Goal: Transaction & Acquisition: Purchase product/service

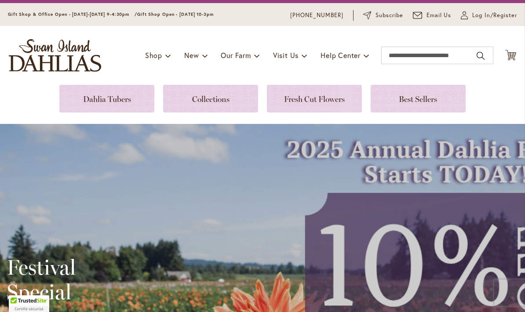
scroll to position [24, 0]
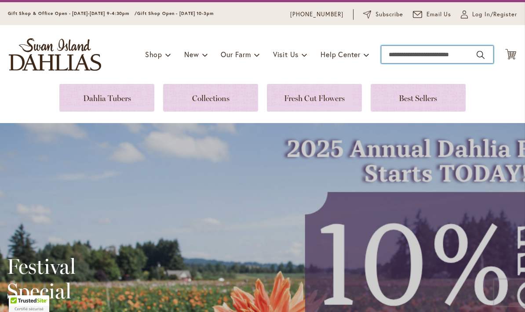
click at [427, 57] on input "Search" at bounding box center [437, 55] width 112 height 18
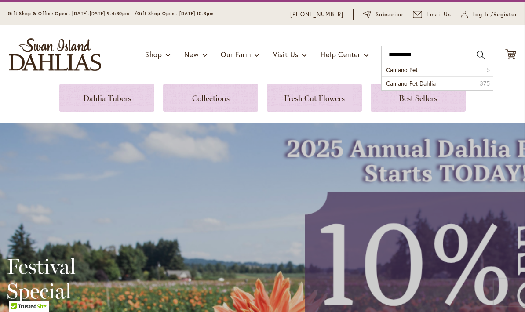
click at [422, 66] on li "Camano Pet 5" at bounding box center [436, 69] width 111 height 13
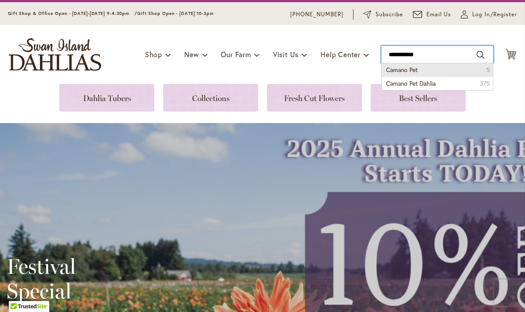
type input "**********"
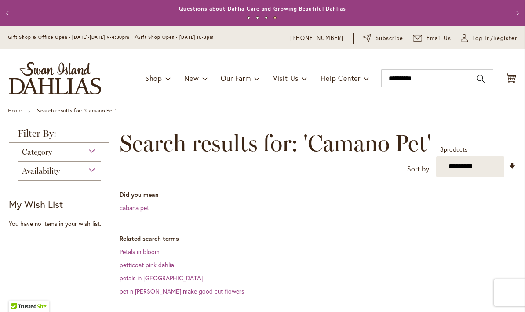
click at [87, 150] on div "Category" at bounding box center [59, 150] width 83 height 14
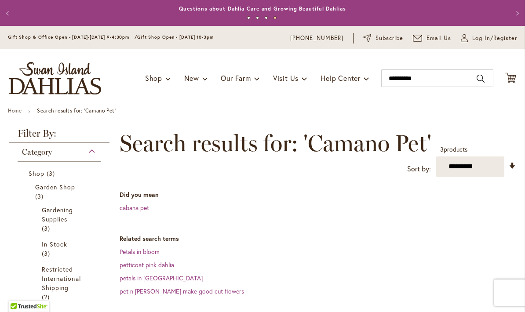
scroll to position [143, 0]
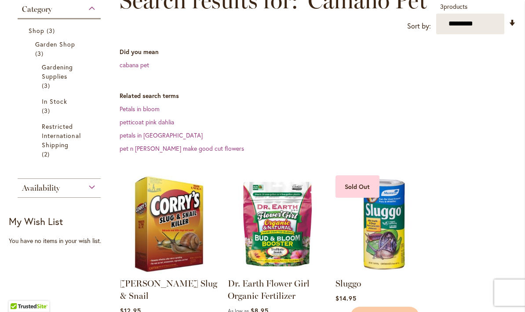
click at [91, 187] on div "Availability" at bounding box center [59, 186] width 83 height 14
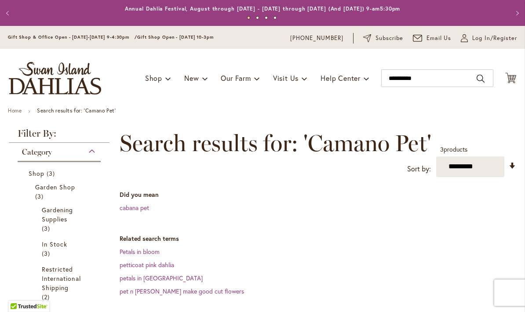
scroll to position [0, 0]
click at [51, 85] on img "store logo" at bounding box center [55, 78] width 92 height 33
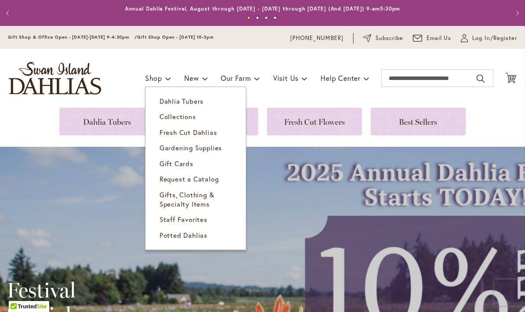
click at [200, 102] on span "Dahlia Tubers" at bounding box center [181, 101] width 44 height 9
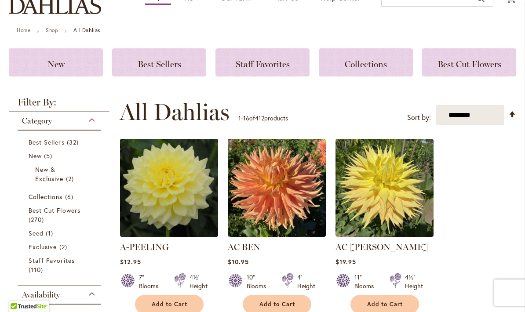
scroll to position [79, 0]
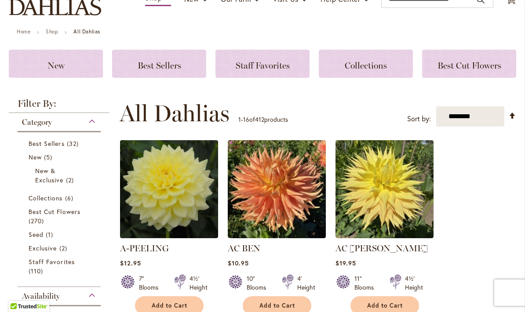
click at [91, 224] on link "Best Cut Flowers 270 items" at bounding box center [60, 216] width 63 height 18
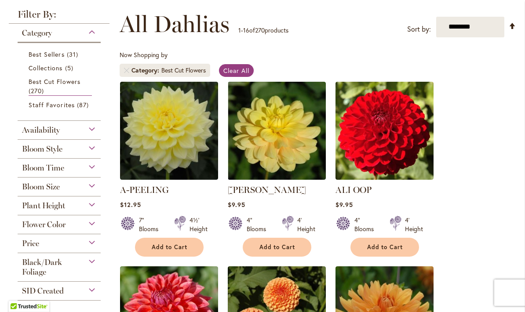
scroll to position [119, 0]
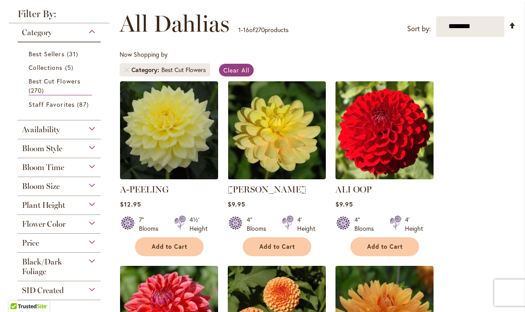
click at [91, 148] on div "Bloom Style" at bounding box center [59, 146] width 83 height 14
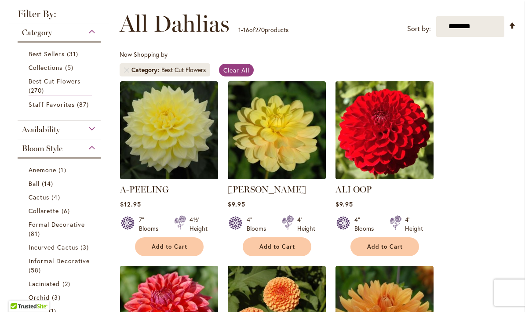
scroll to position [260, 0]
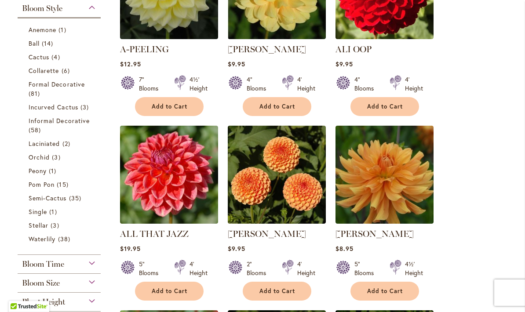
click at [46, 227] on span "Stellar" at bounding box center [39, 225] width 20 height 8
